Goal: Task Accomplishment & Management: Manage account settings

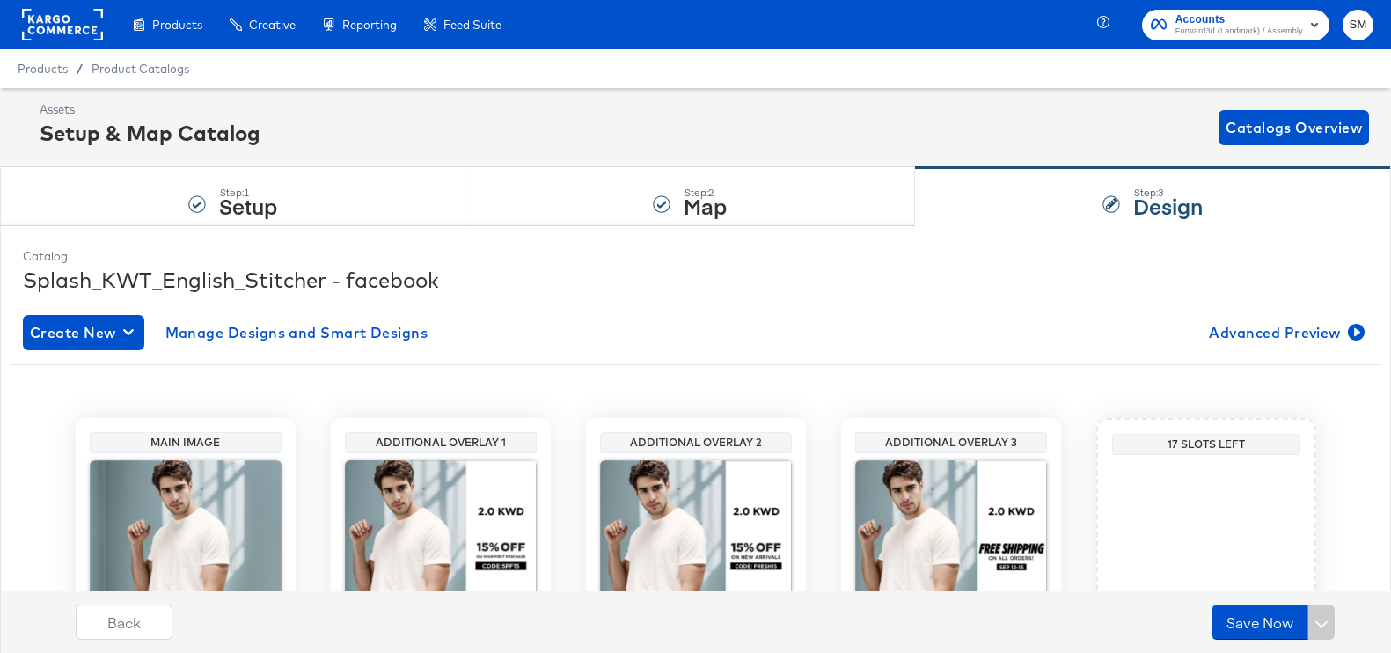
scroll to position [186, 0]
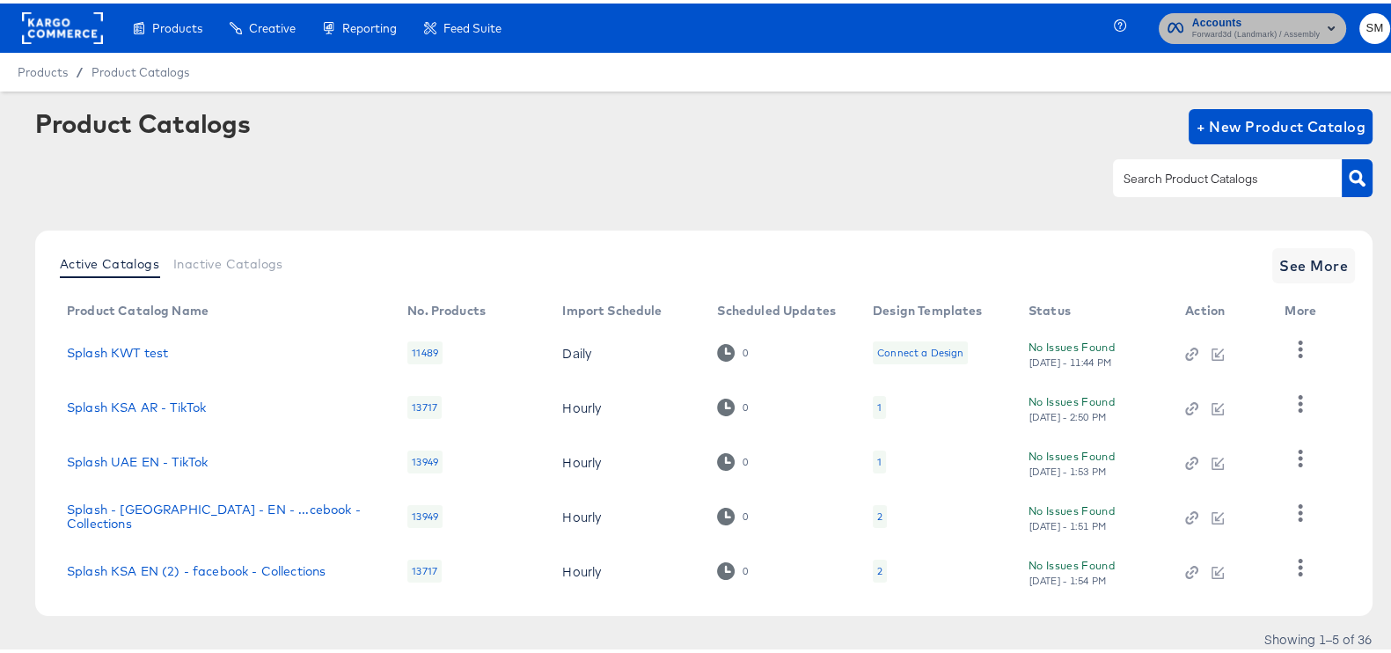
click at [1246, 33] on span "Forward3d (Landmark) / Assembly" at bounding box center [1256, 32] width 128 height 14
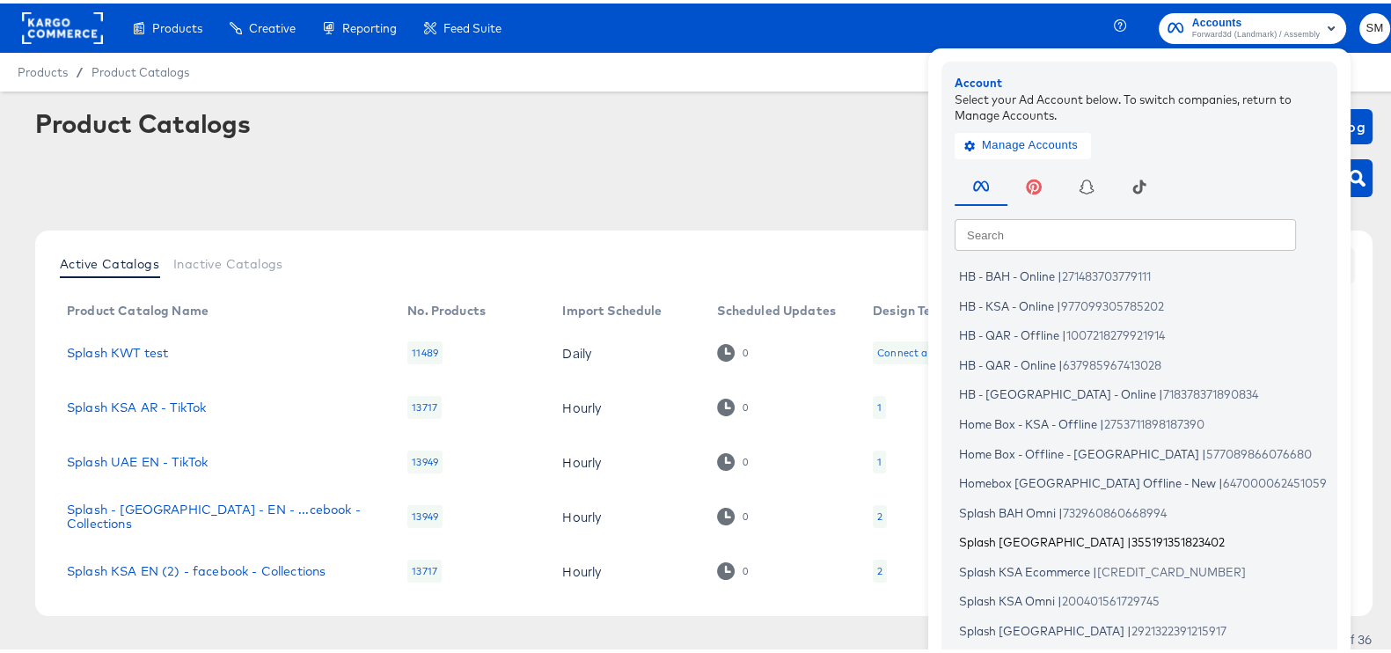
scroll to position [106, 0]
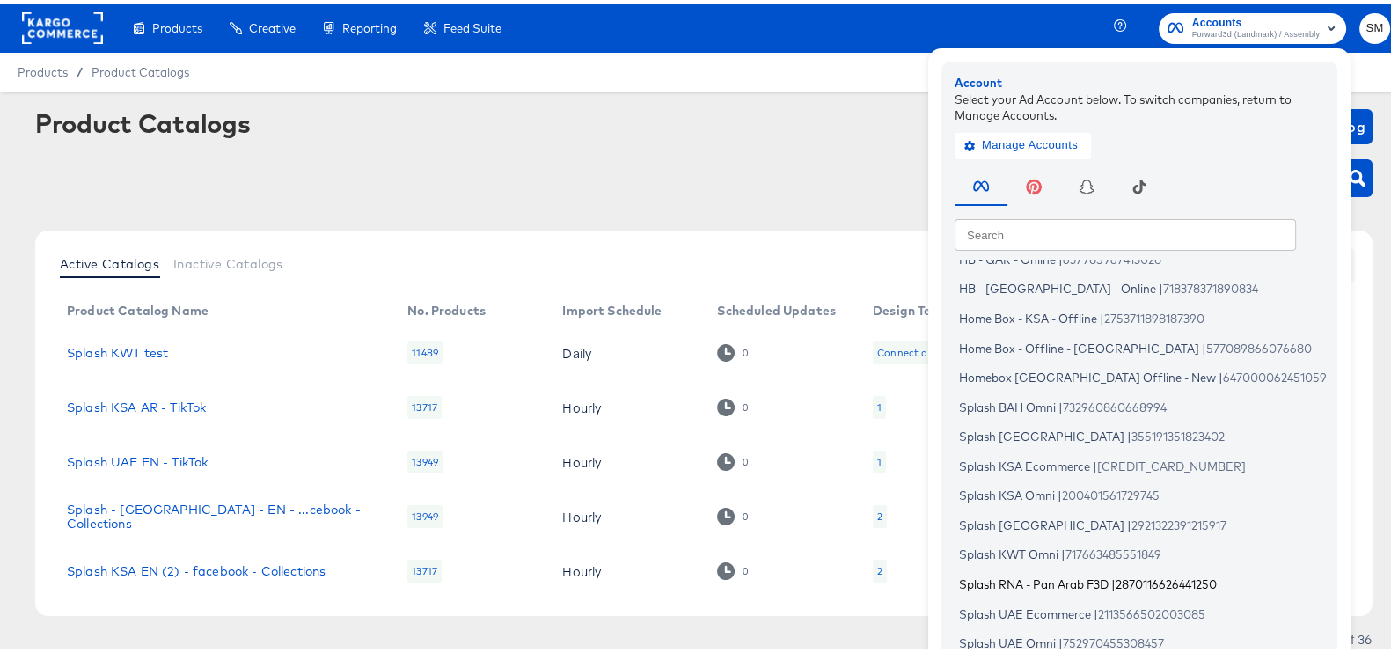
click at [1049, 578] on span "Splash RNA - Pan Arab F3D" at bounding box center [1034, 580] width 150 height 14
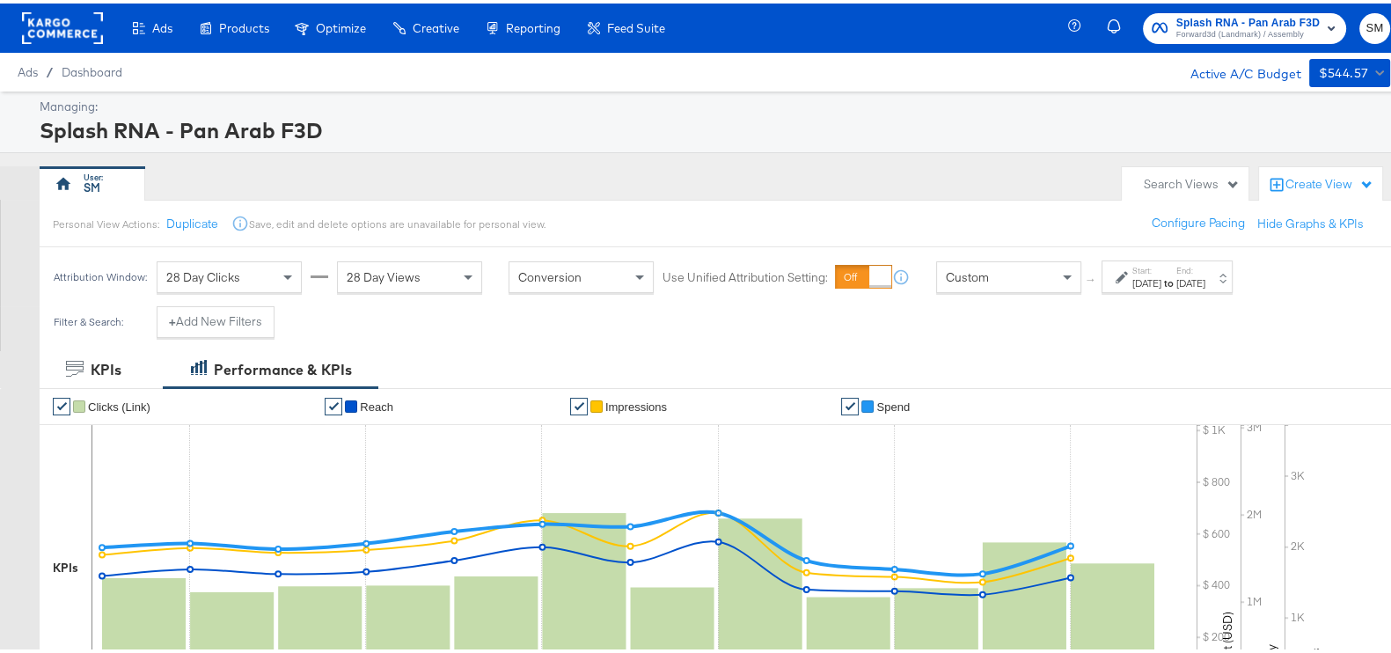
click at [1153, 288] on div "Start: Sep 10th 2025 to End: Sep 21st 2025" at bounding box center [1166, 273] width 131 height 33
